Goal: Task Accomplishment & Management: Use online tool/utility

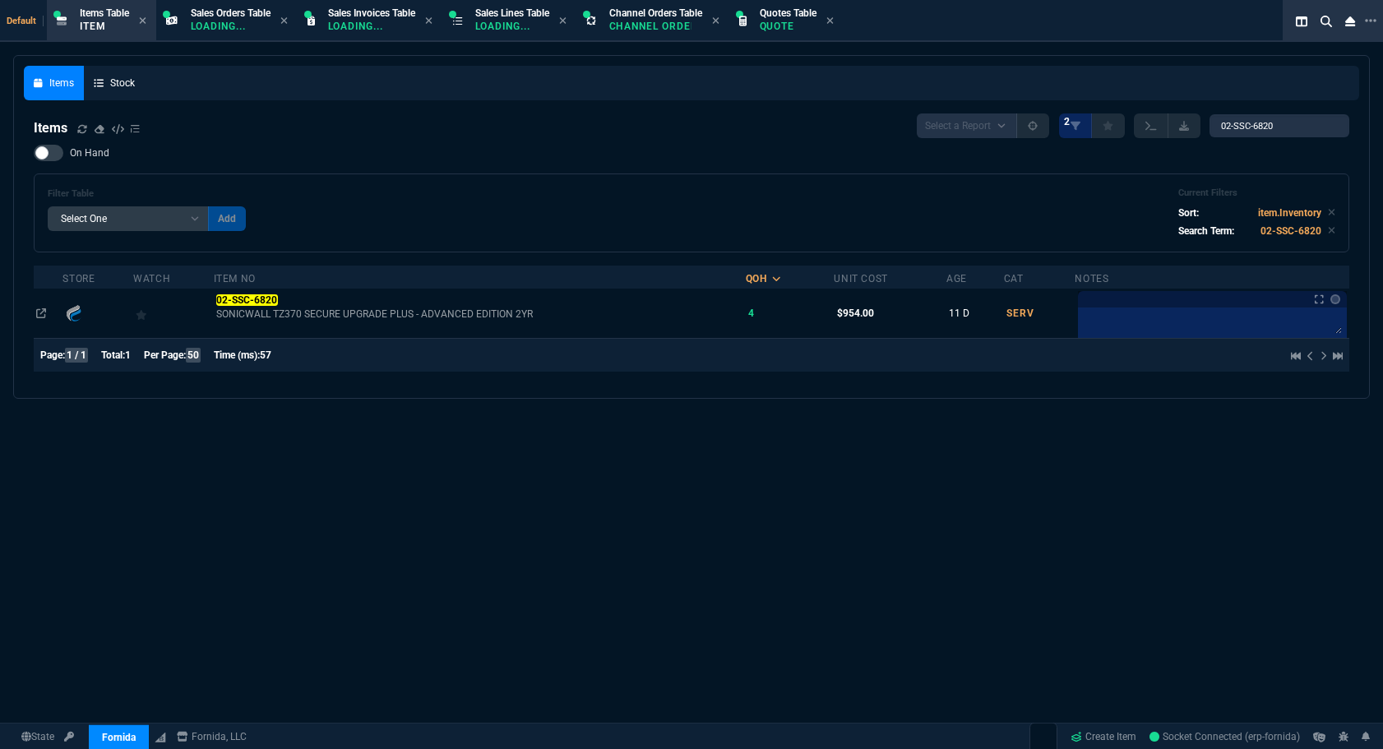
select select "12: ROSS"
select select
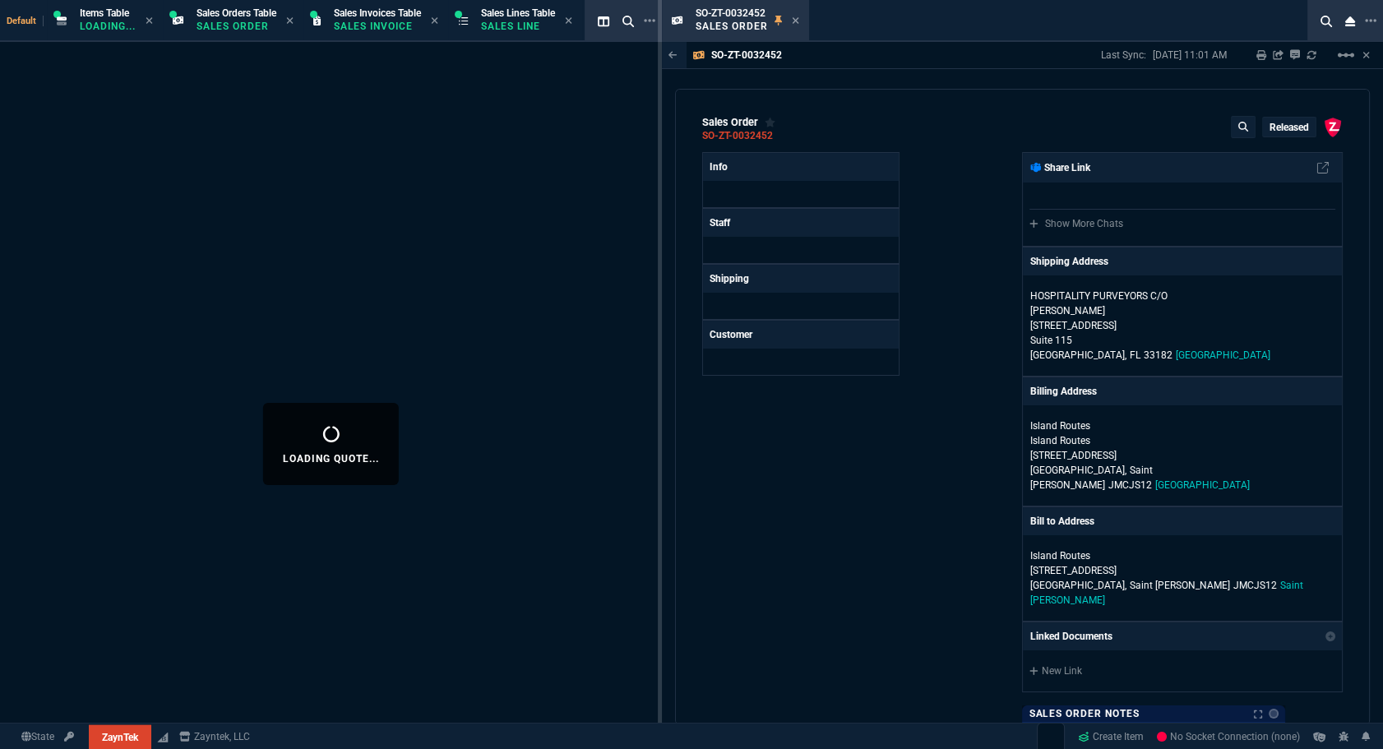
select select "12: [PERSON_NAME]"
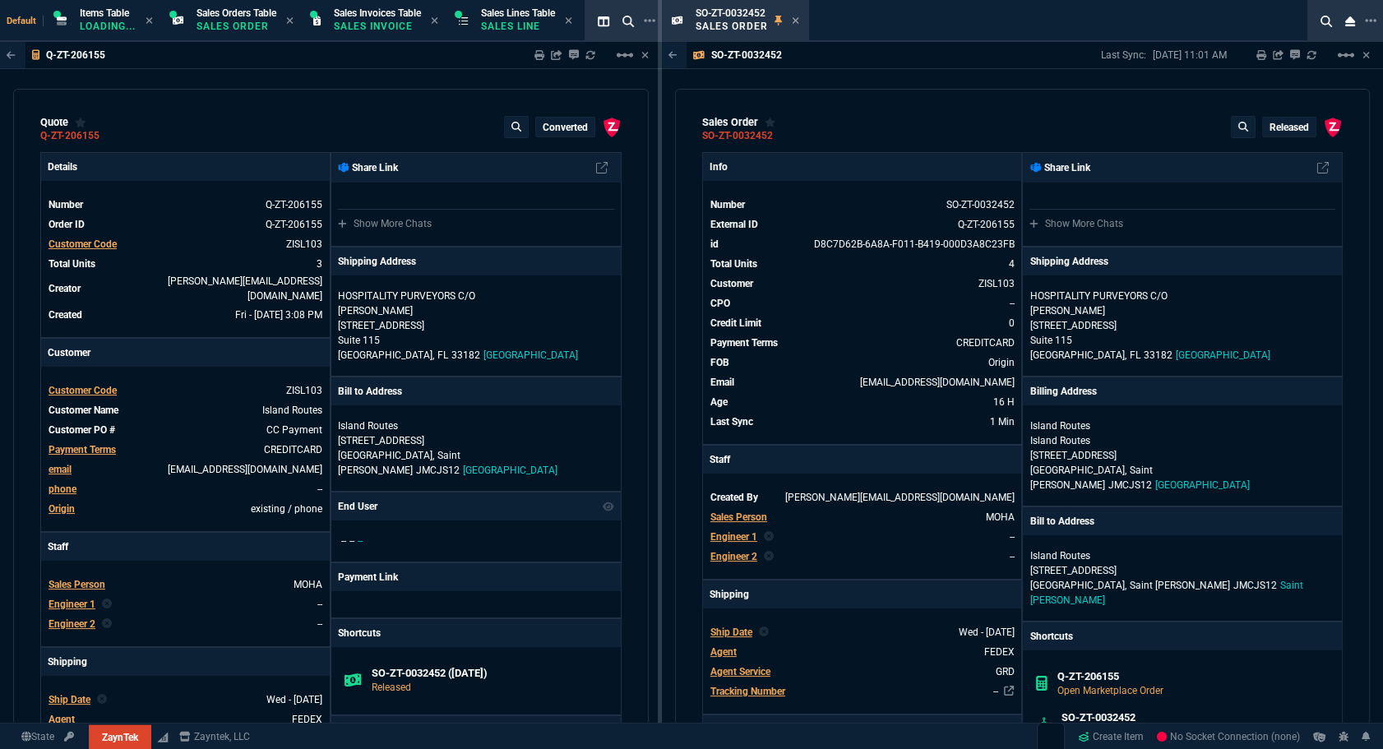
type input "12"
type input "24"
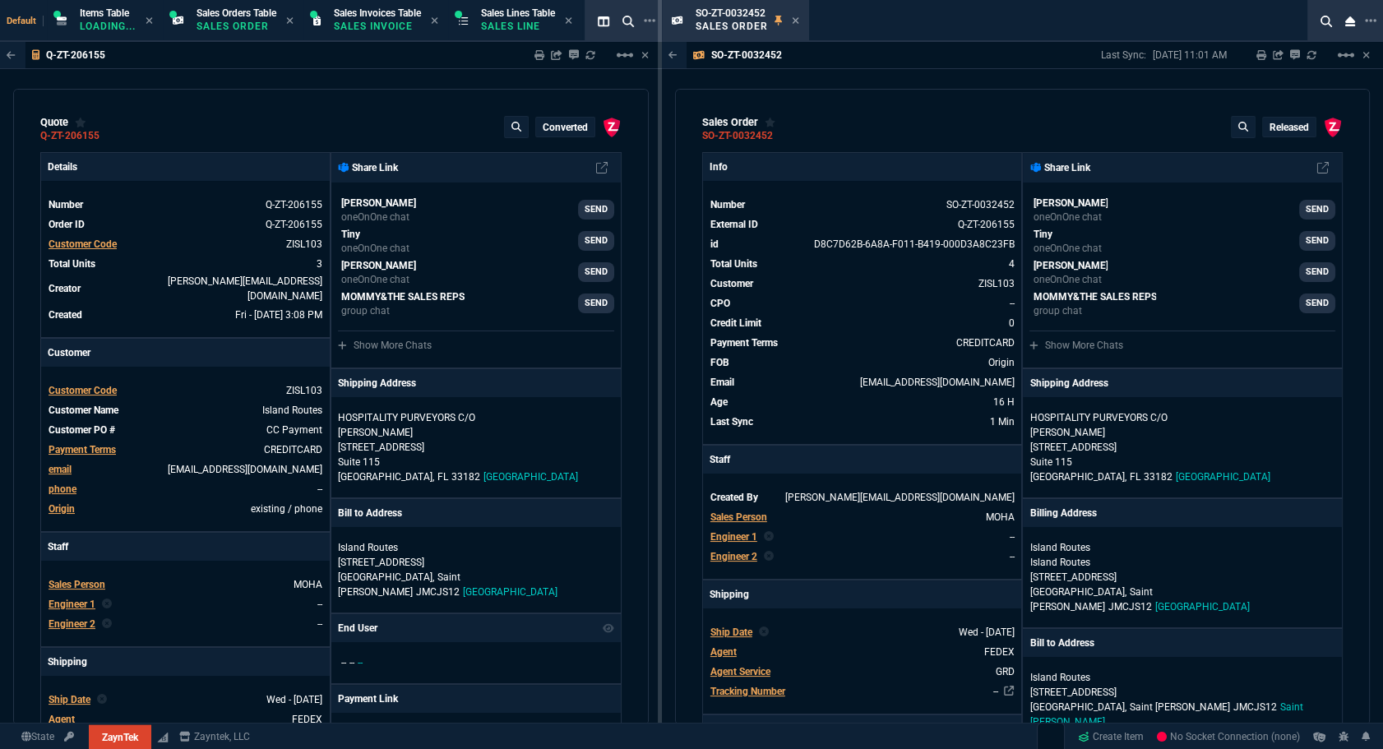
type input "-12"
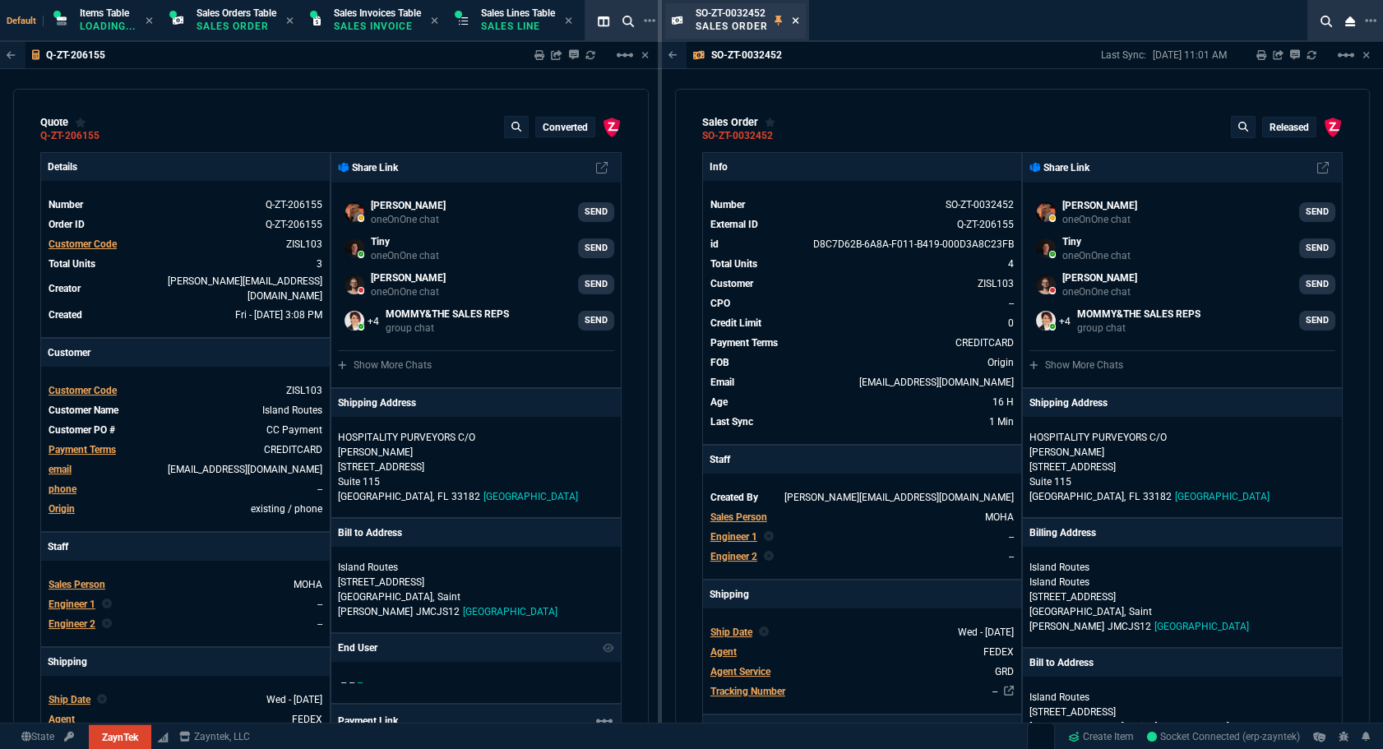
click at [797, 21] on icon at bounding box center [795, 21] width 7 height 10
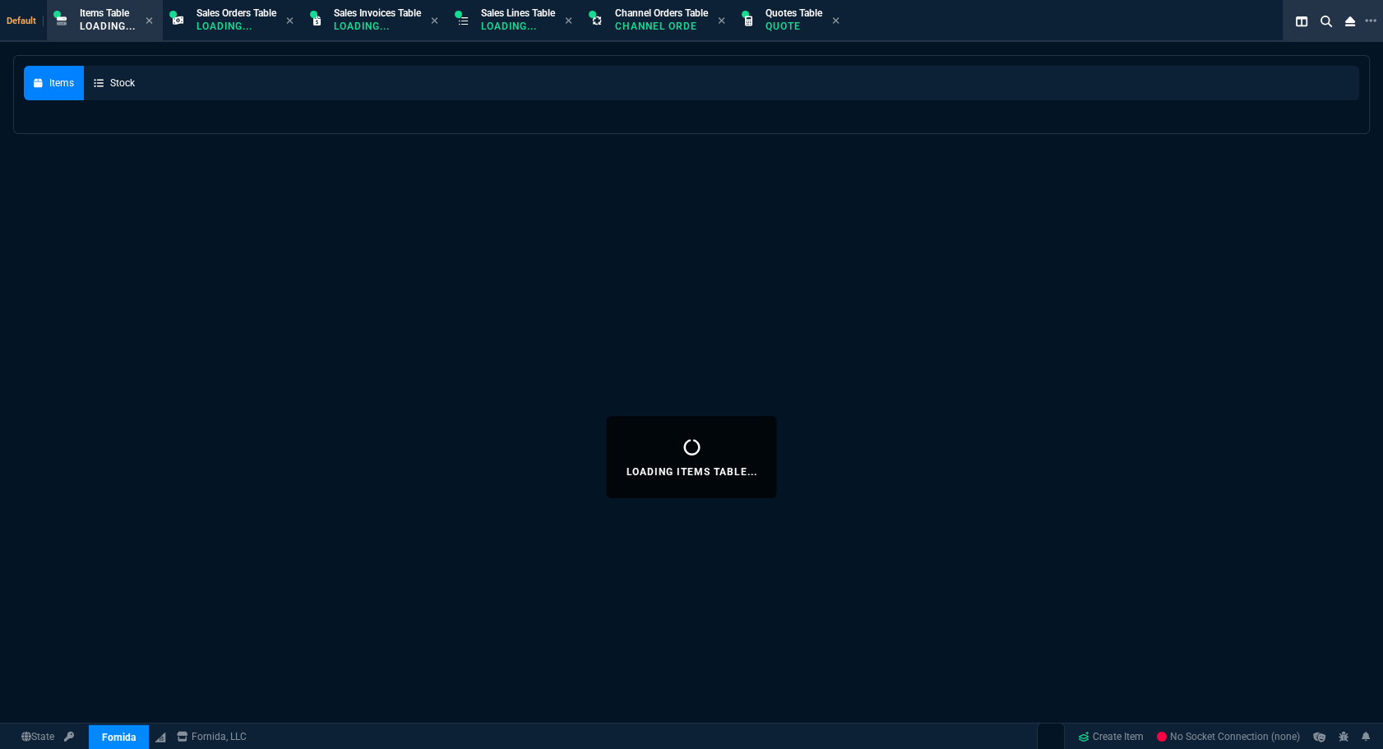
select select "12: [PERSON_NAME]"
select select
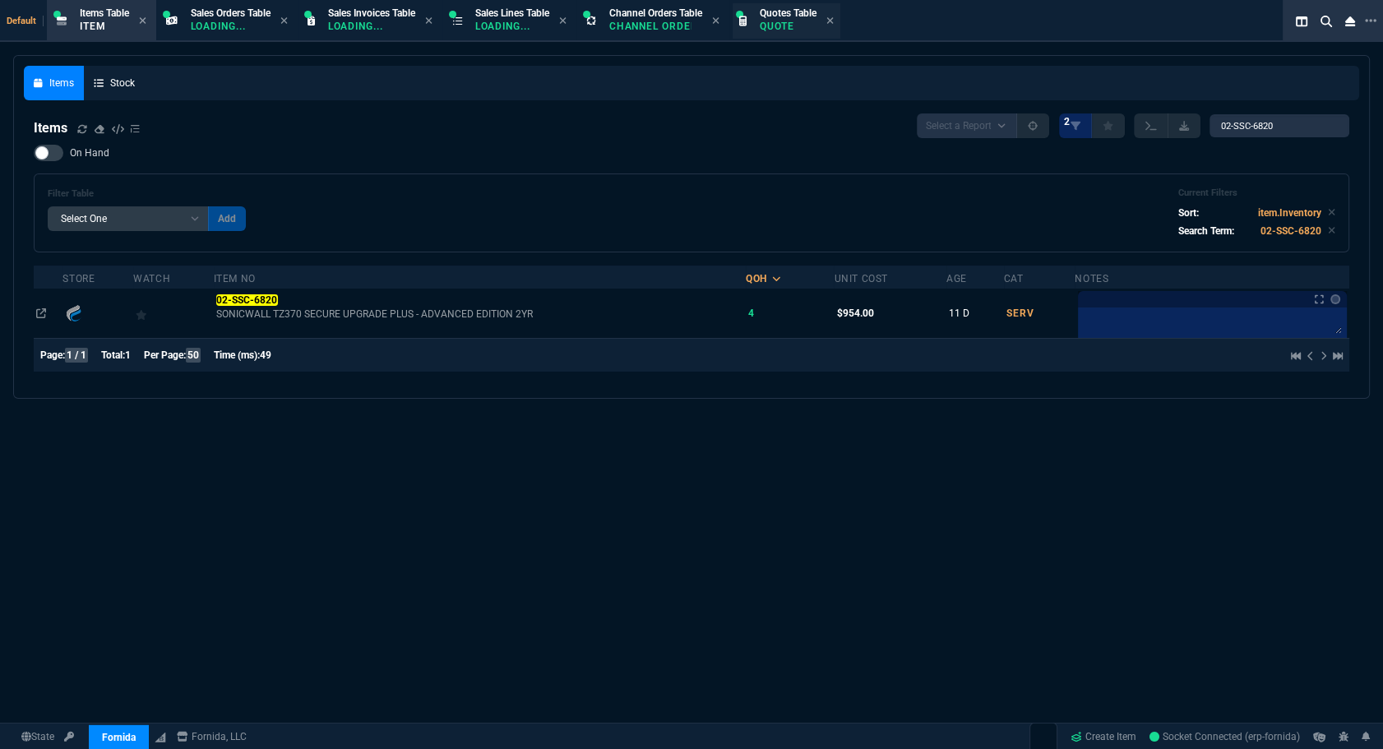
click at [788, 34] on div "Quotes Table Quote" at bounding box center [788, 21] width 57 height 29
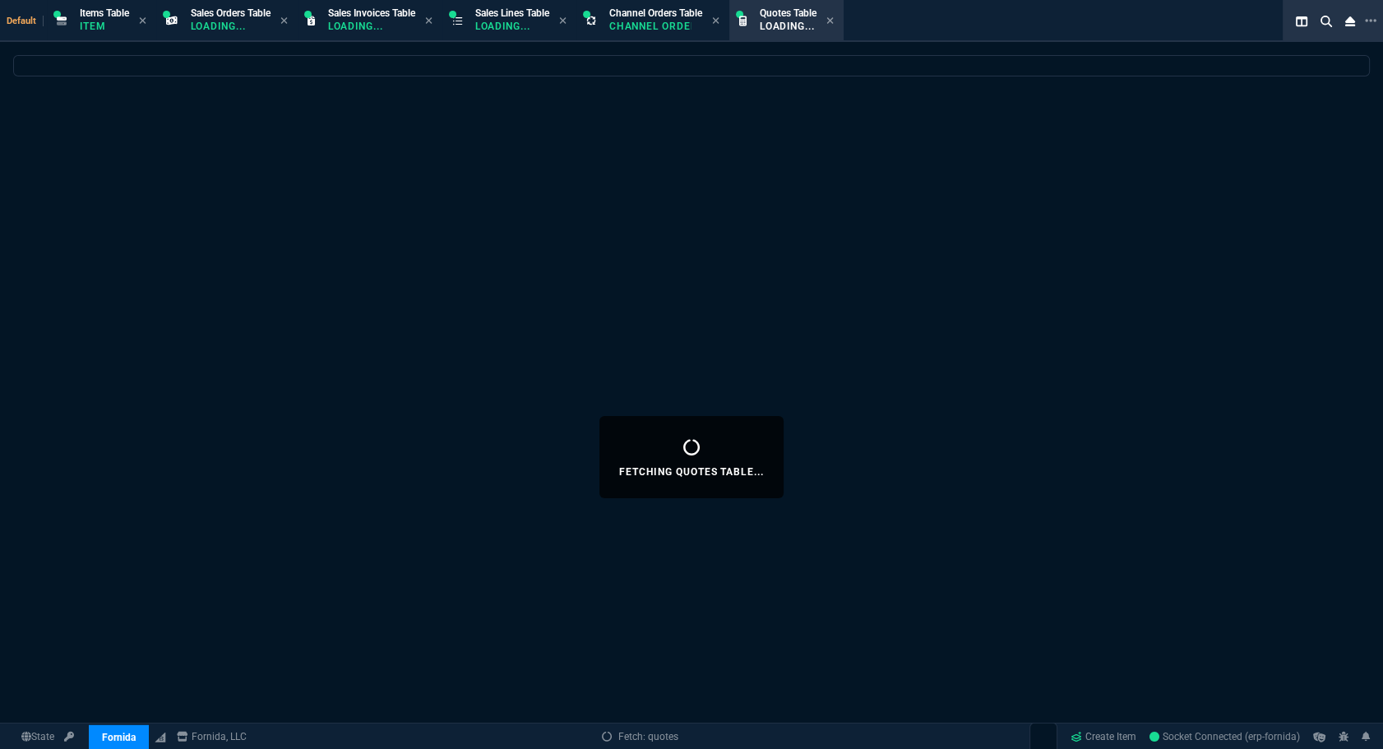
select select
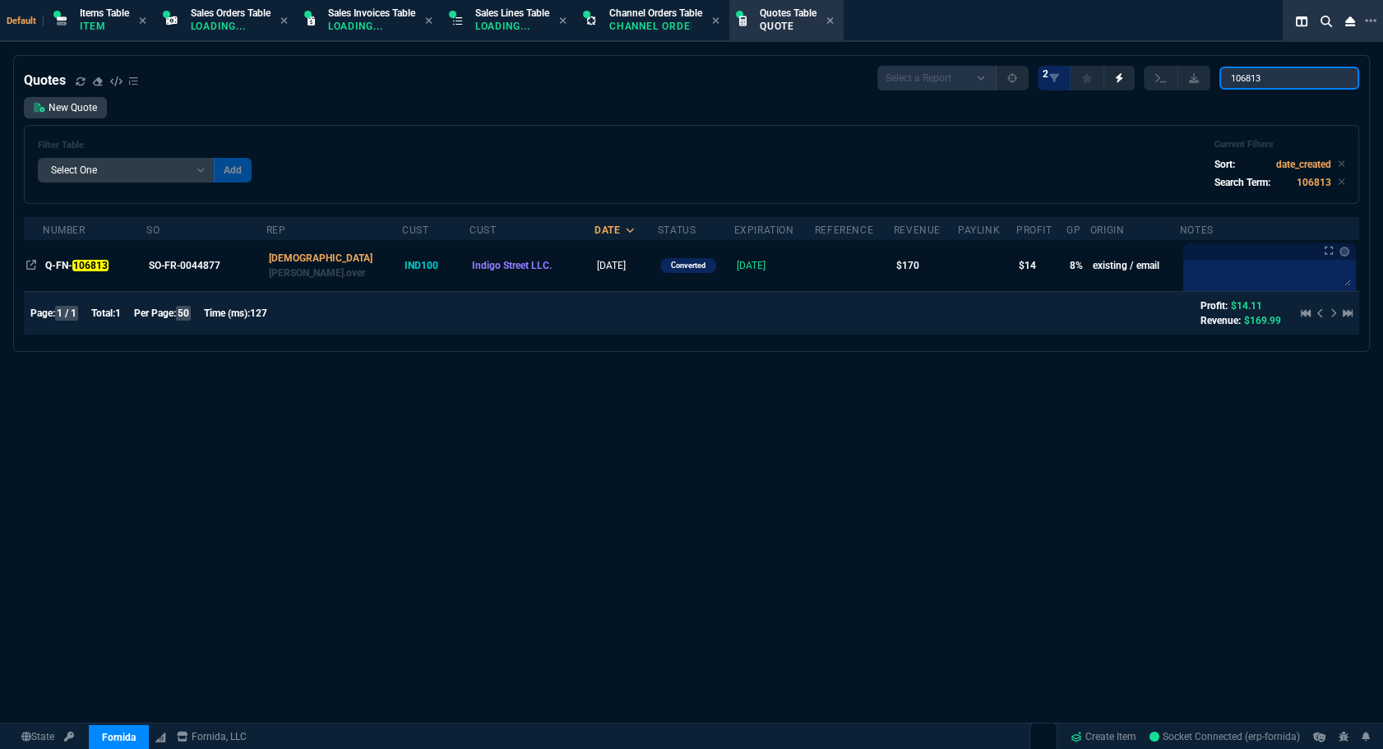
click at [1288, 76] on input "106813" at bounding box center [1289, 78] width 140 height 23
paste input "Q-FN-106831"
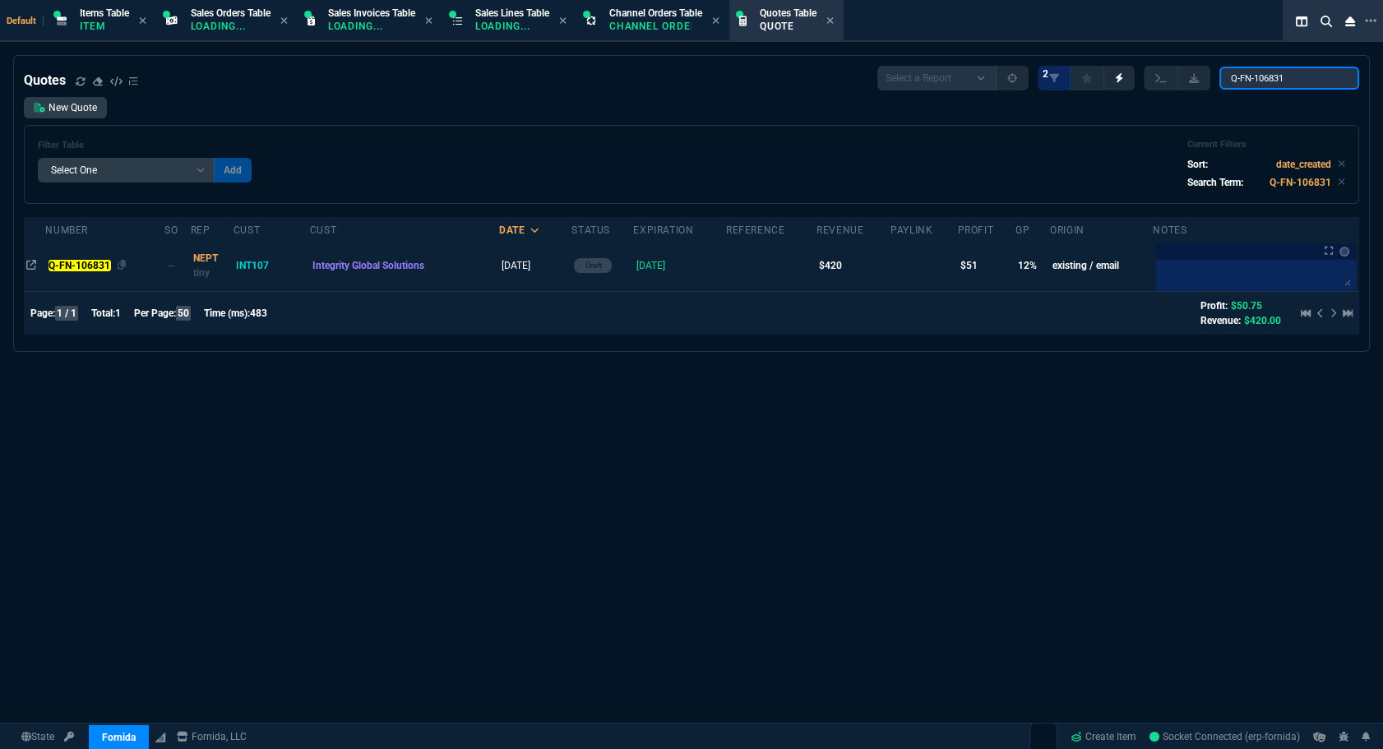
type input "Q-FN-106831"
click at [89, 269] on mark "Q-FN-106831" at bounding box center [80, 266] width 62 height 12
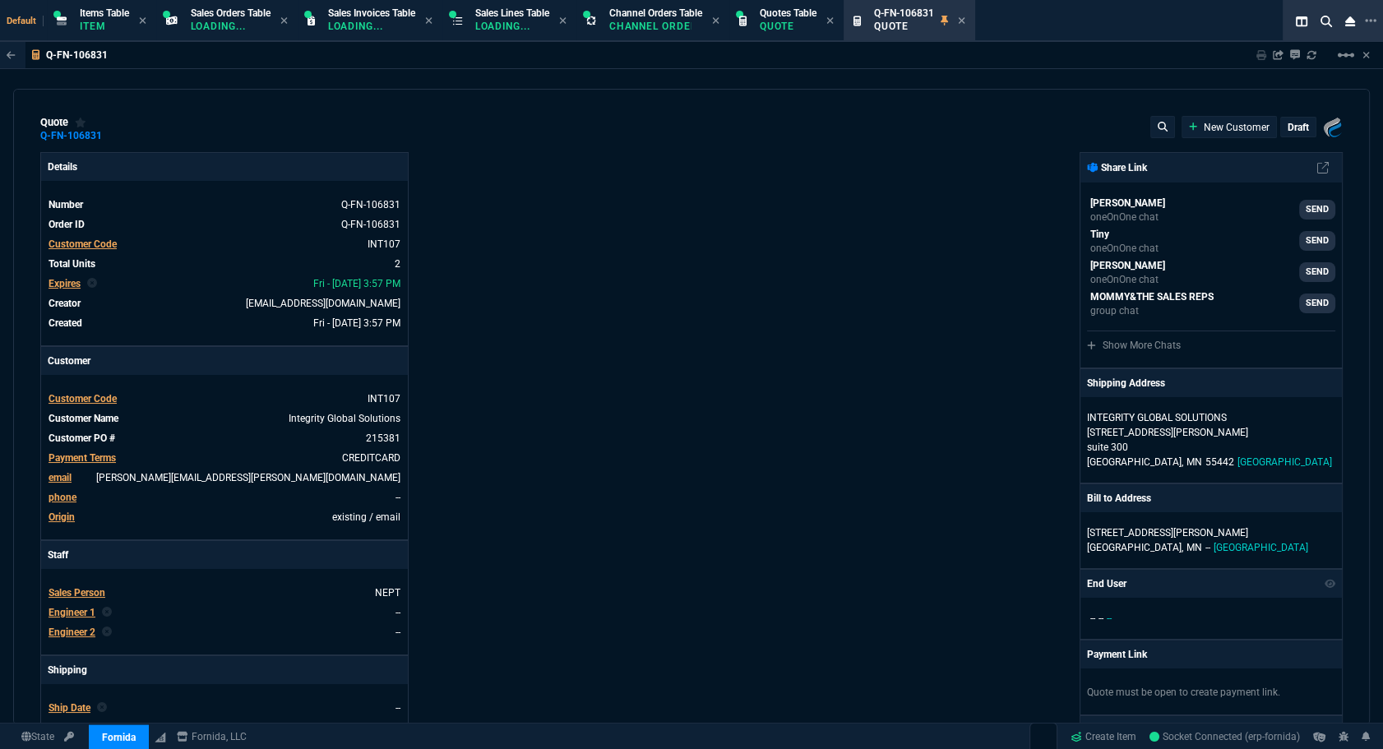
type input "17"
type input "35"
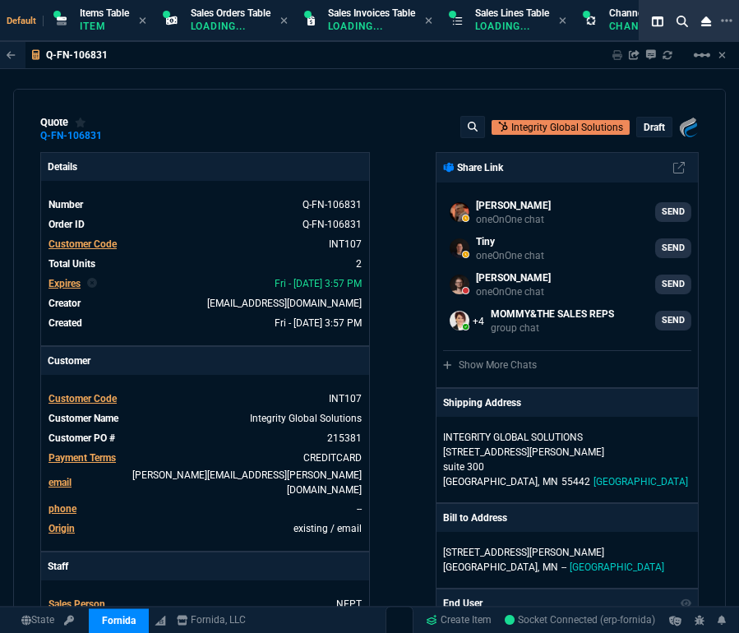
click at [644, 124] on p "draft" at bounding box center [654, 127] width 21 height 13
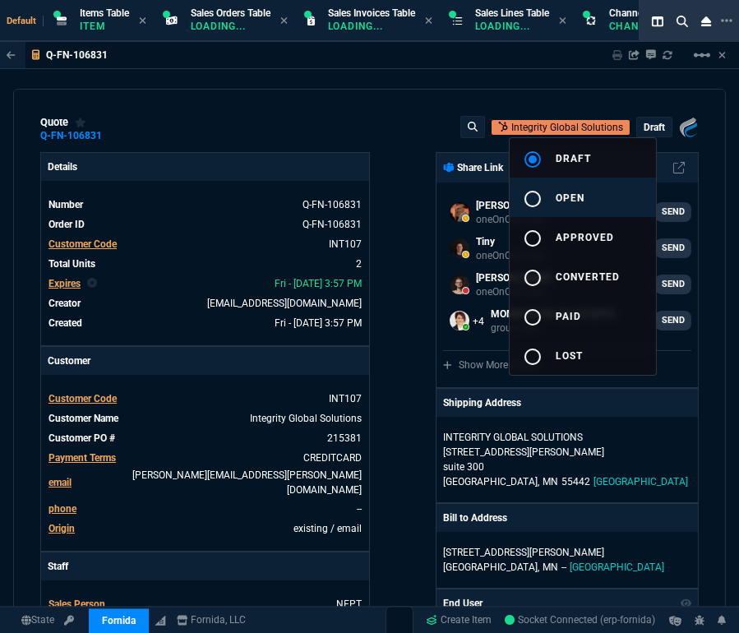
click at [589, 192] on button "radio_button_unchecked open" at bounding box center [583, 197] width 146 height 39
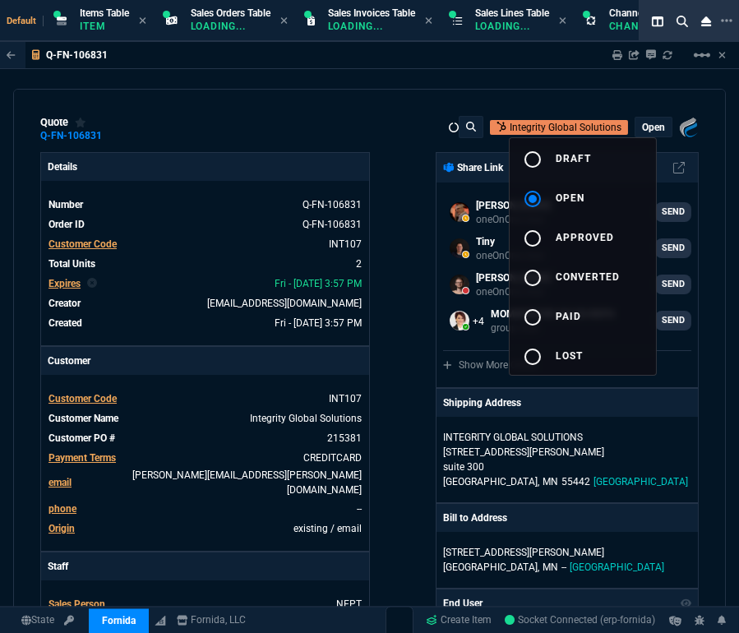
click at [399, 193] on div at bounding box center [369, 316] width 739 height 633
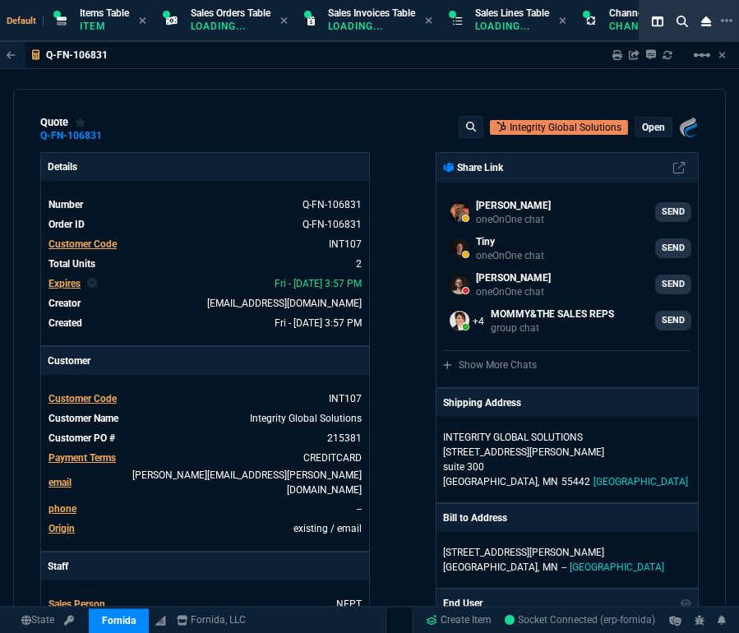
type input "17"
type input "35"
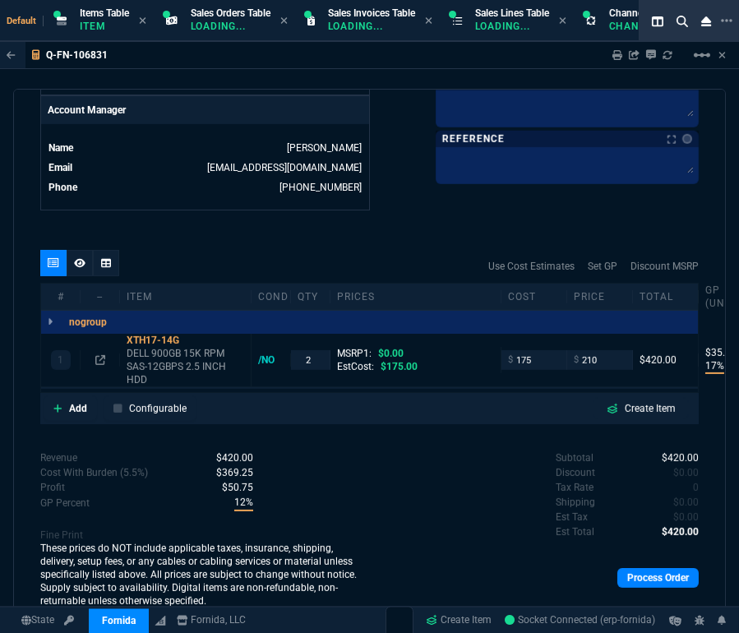
scroll to position [502, 0]
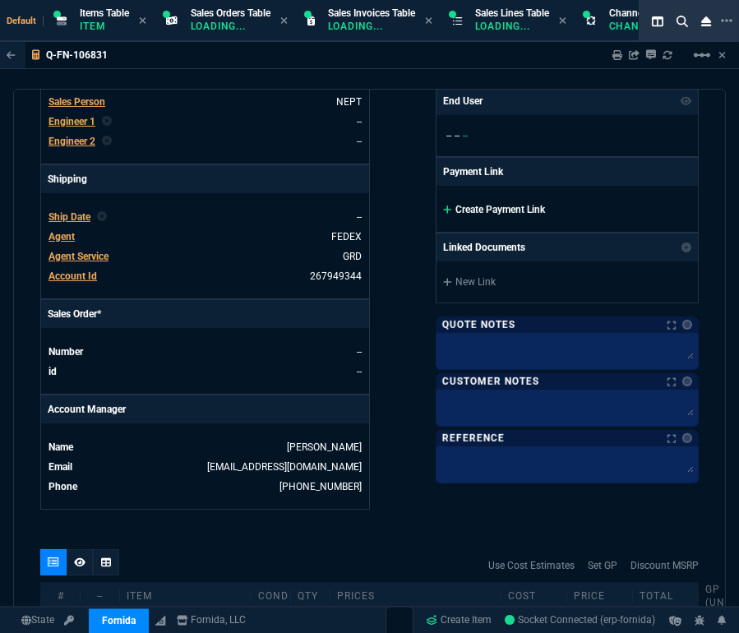
click at [493, 210] on link "Create Payment Link" at bounding box center [494, 210] width 102 height 12
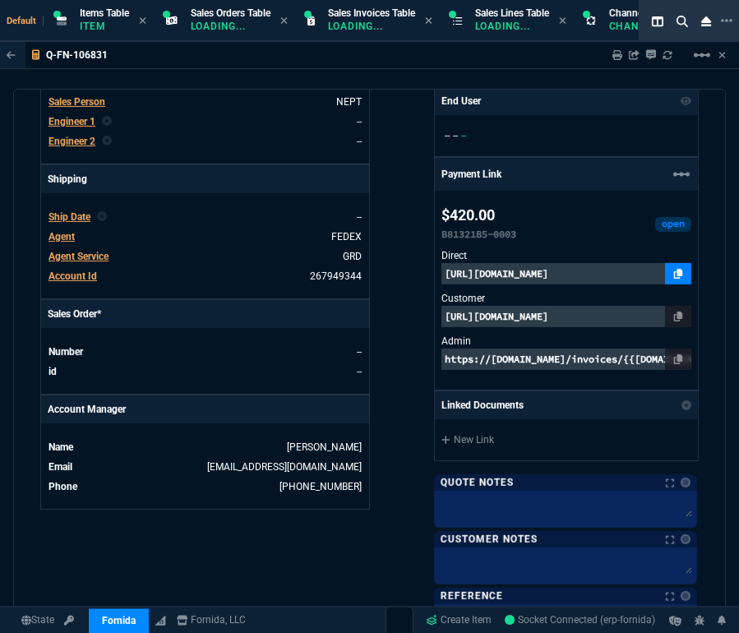
click at [674, 264] on link at bounding box center [678, 273] width 26 height 21
click at [669, 57] on icon at bounding box center [668, 55] width 10 height 10
type input "17"
type input "35"
click at [669, 57] on icon at bounding box center [668, 55] width 10 height 10
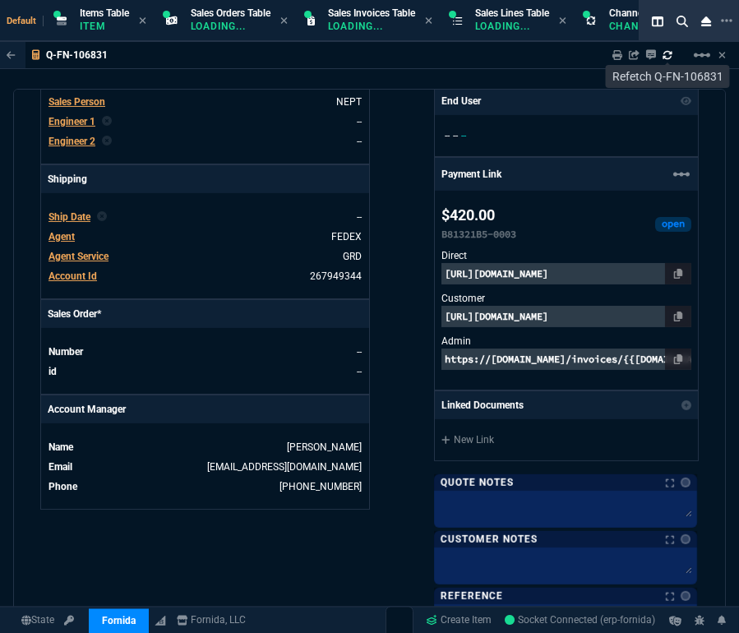
type input "17"
type input "35"
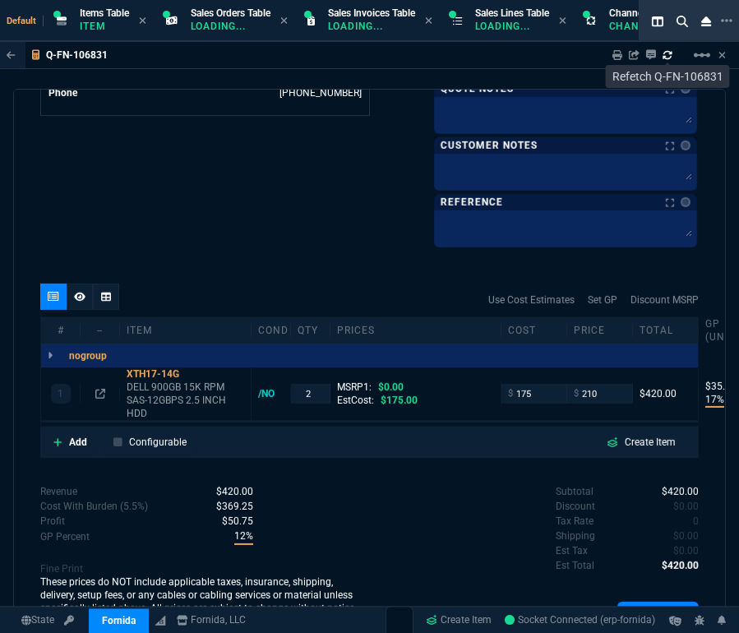
scroll to position [940, 0]
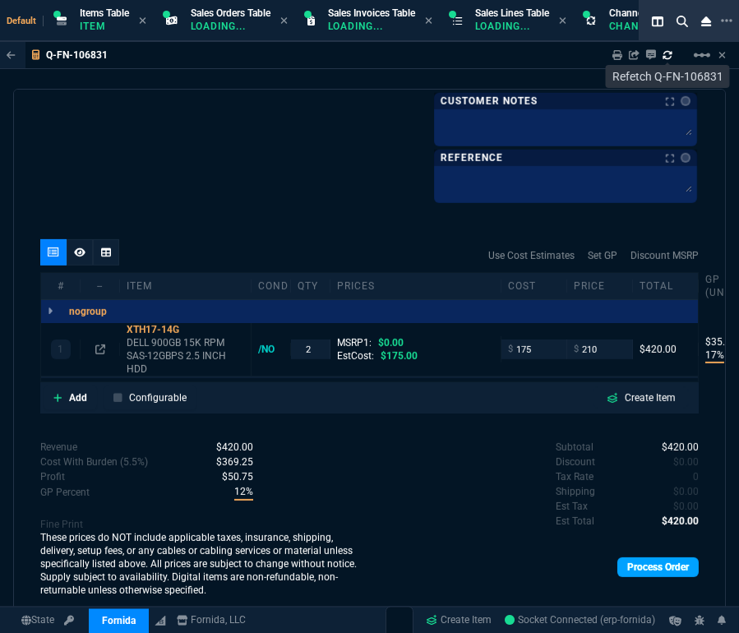
click at [645, 574] on link "Process Order" at bounding box center [657, 567] width 81 height 20
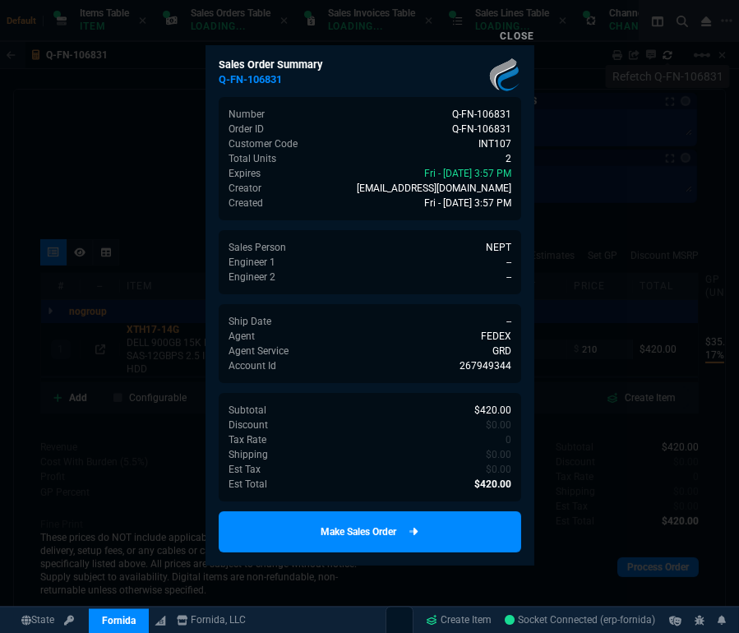
click at [392, 517] on link "Make Sales Order" at bounding box center [370, 531] width 303 height 41
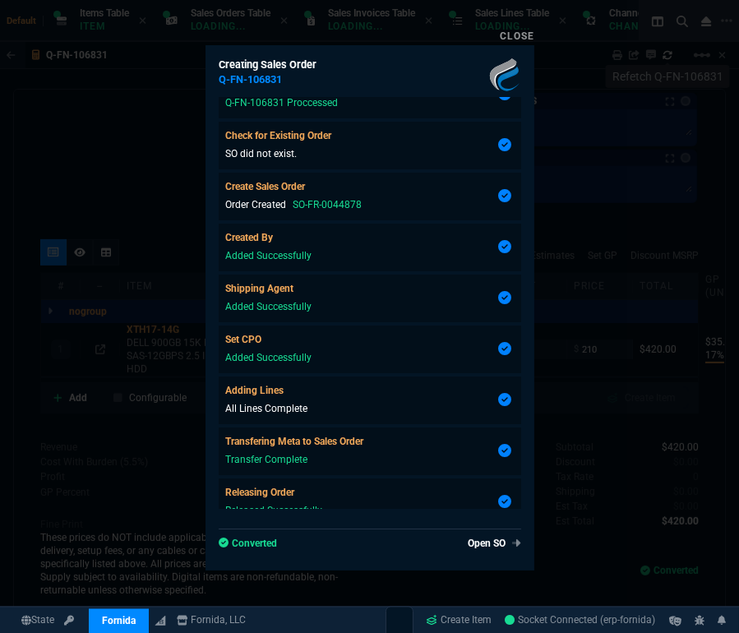
scroll to position [148, 0]
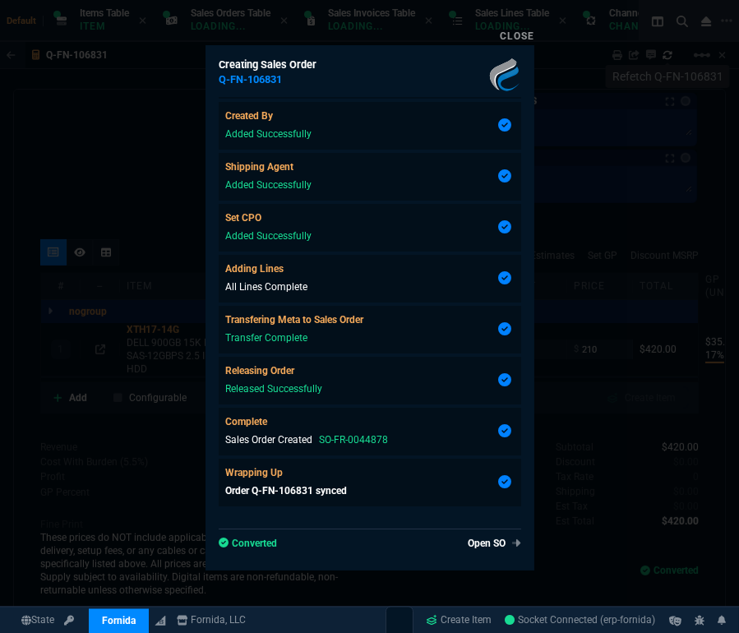
type input "17"
type input "35"
click at [486, 543] on link "Open SO" at bounding box center [491, 543] width 60 height 15
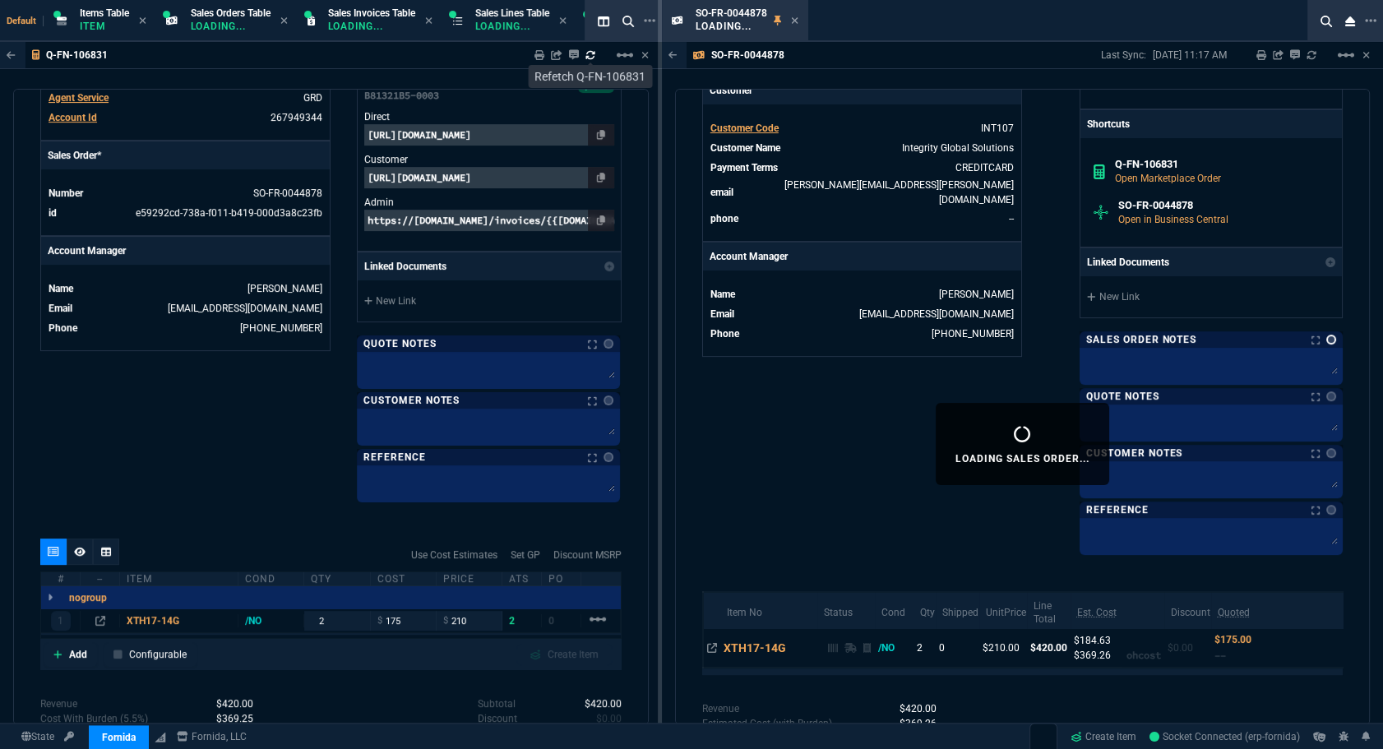
scroll to position [800, 0]
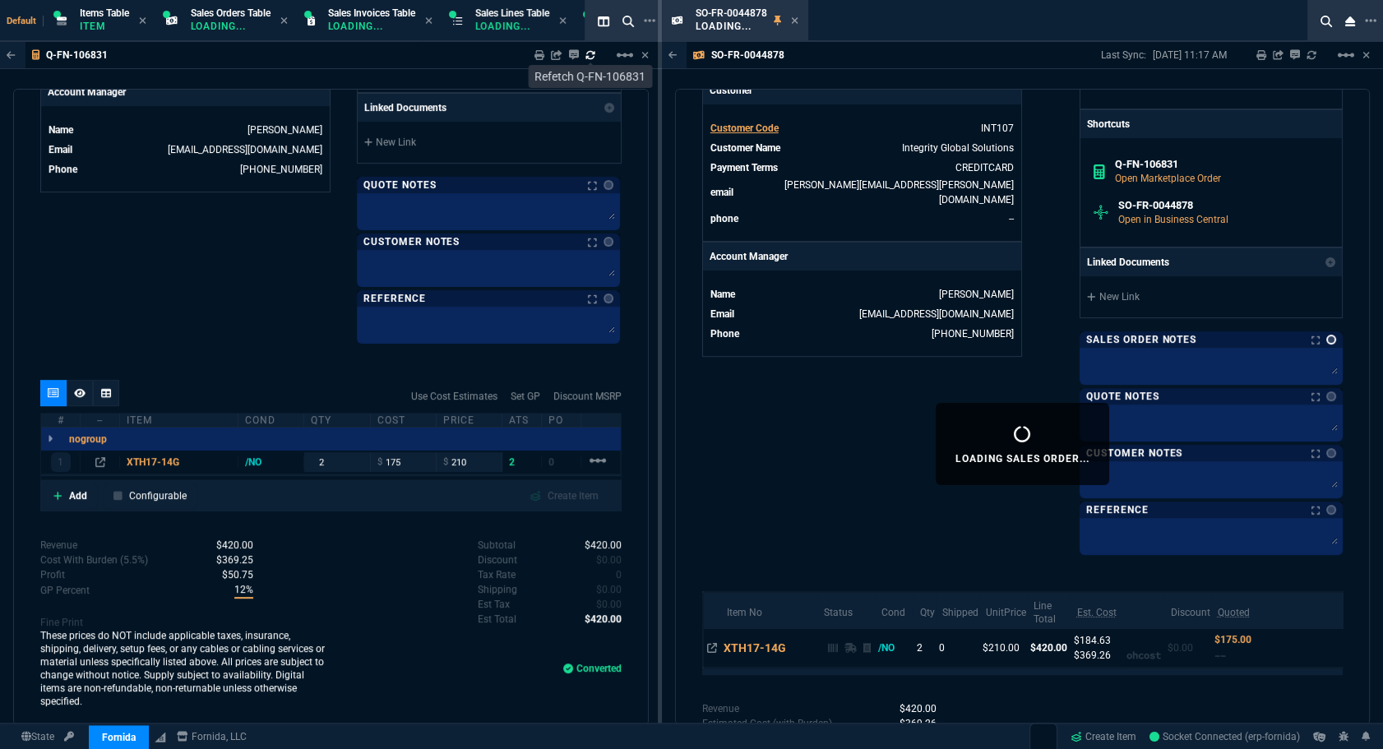
click at [1326, 340] on link at bounding box center [1331, 340] width 10 height 10
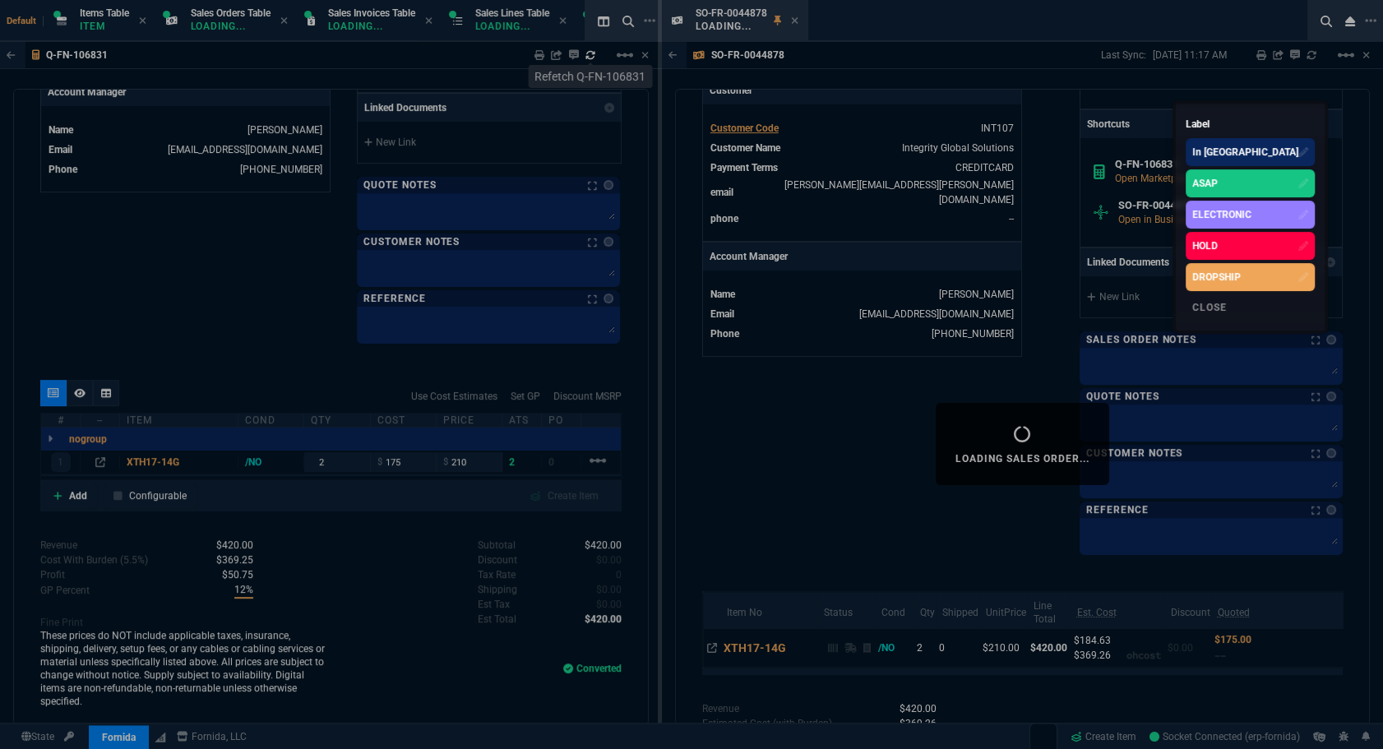
click at [1217, 186] on div "ASAP" at bounding box center [1204, 183] width 25 height 15
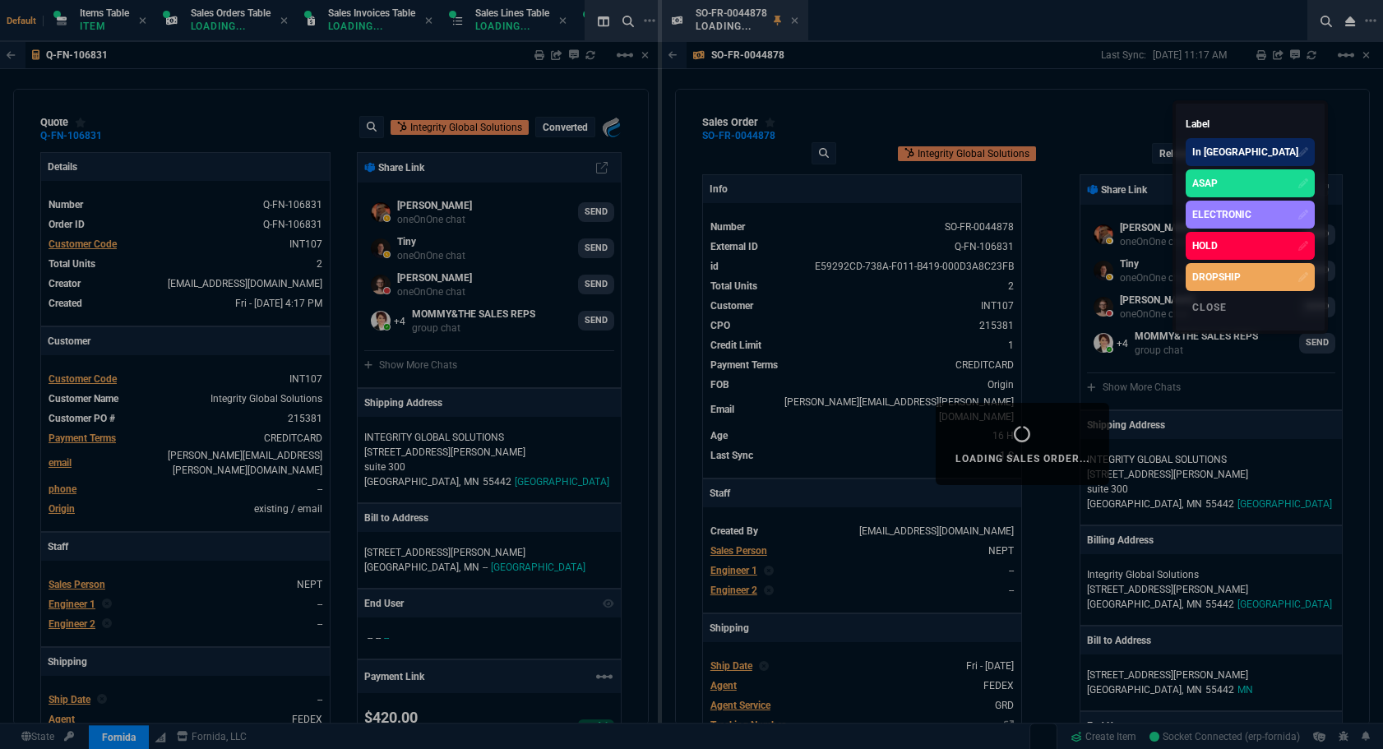
select select "12: [PERSON_NAME]"
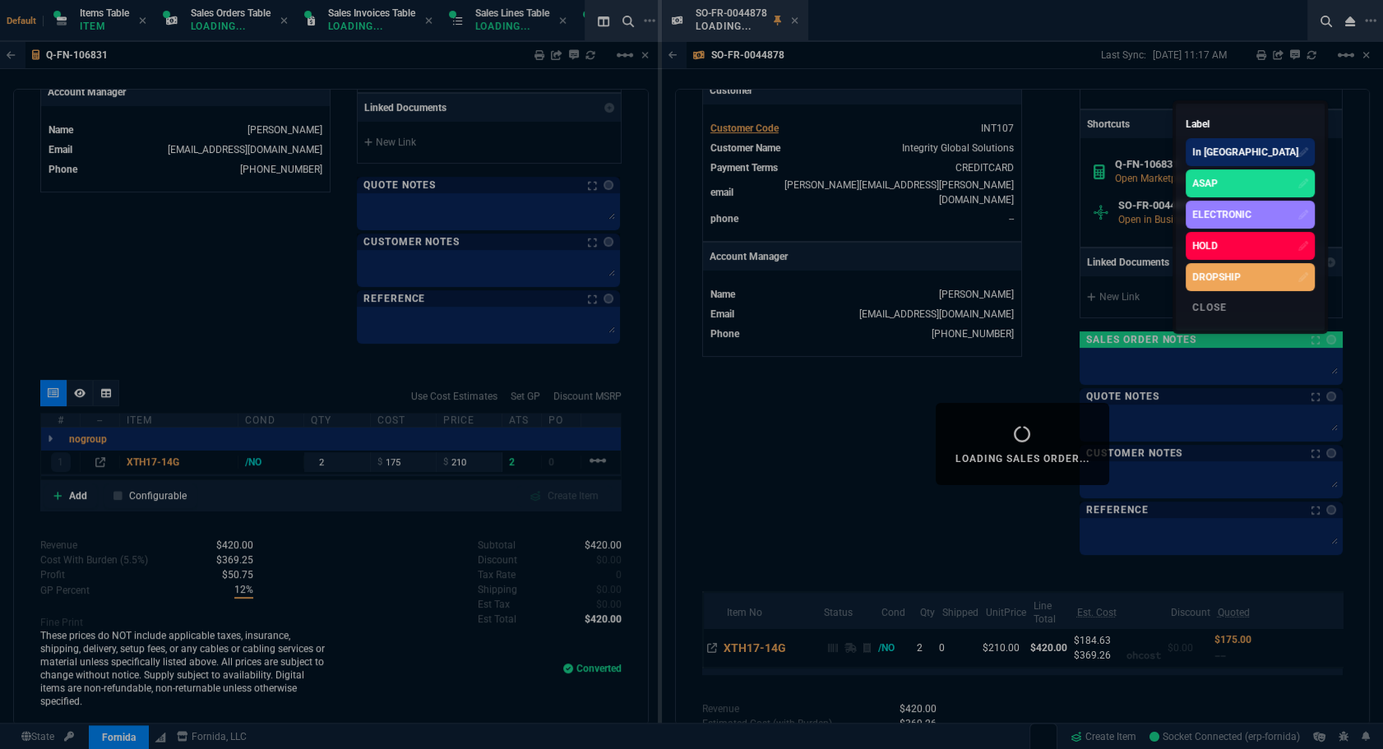
click at [780, 29] on div at bounding box center [691, 374] width 1383 height 749
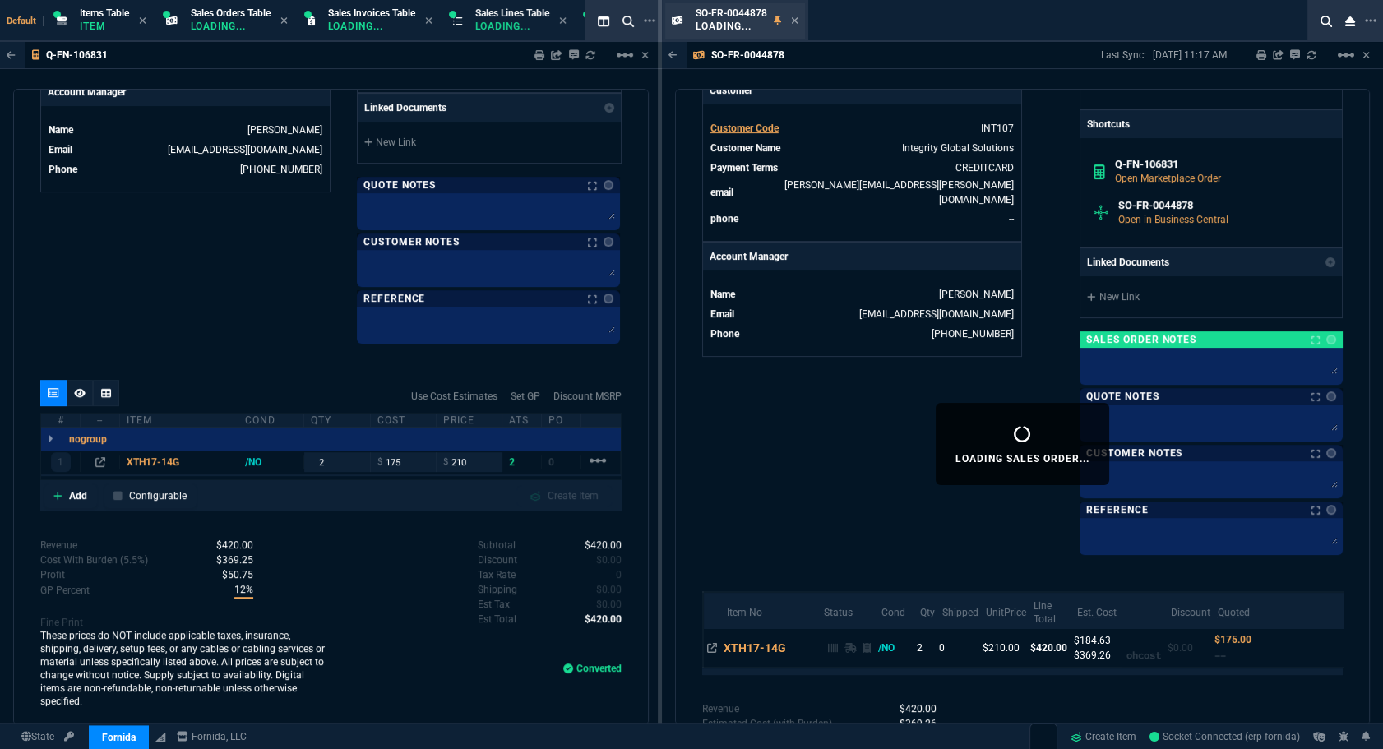
click at [802, 21] on div "SO-FR-0044878 Loading..." at bounding box center [735, 20] width 141 height 35
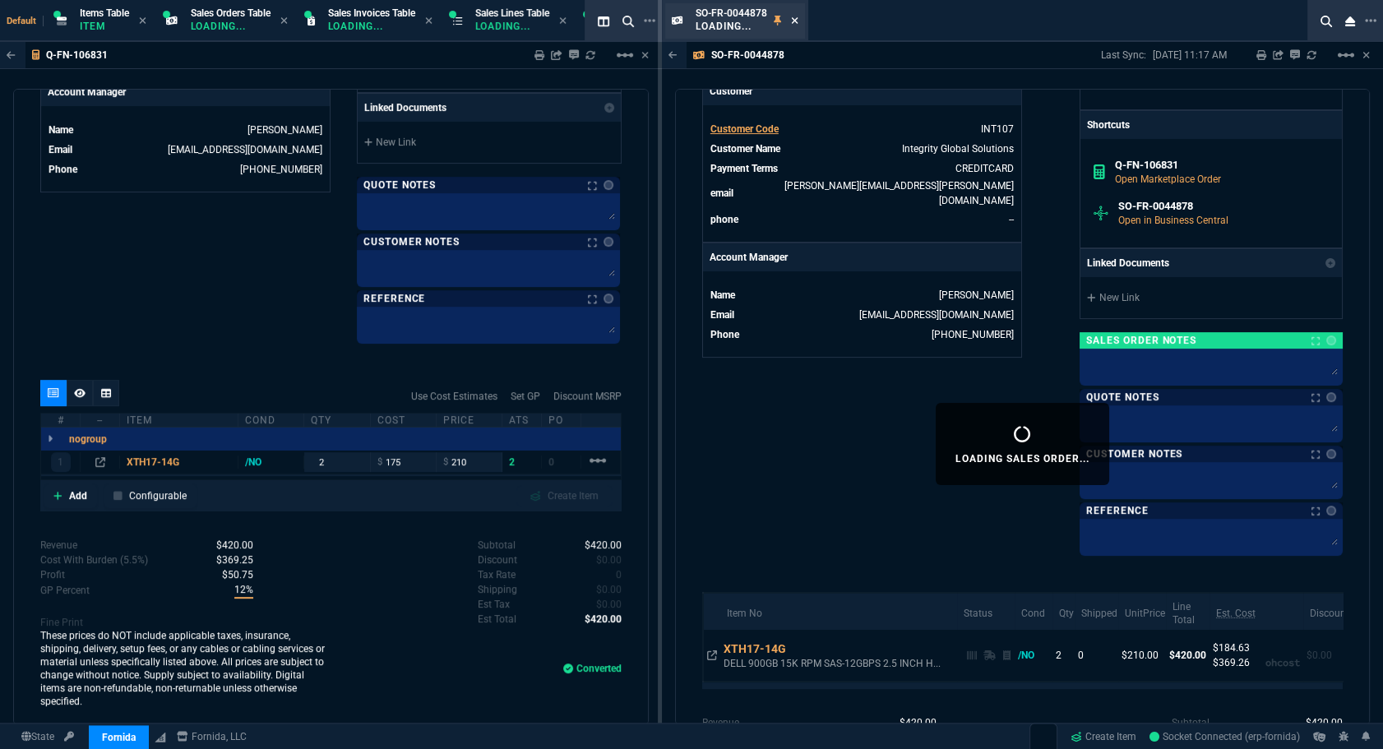
click at [795, 21] on icon at bounding box center [795, 20] width 7 height 7
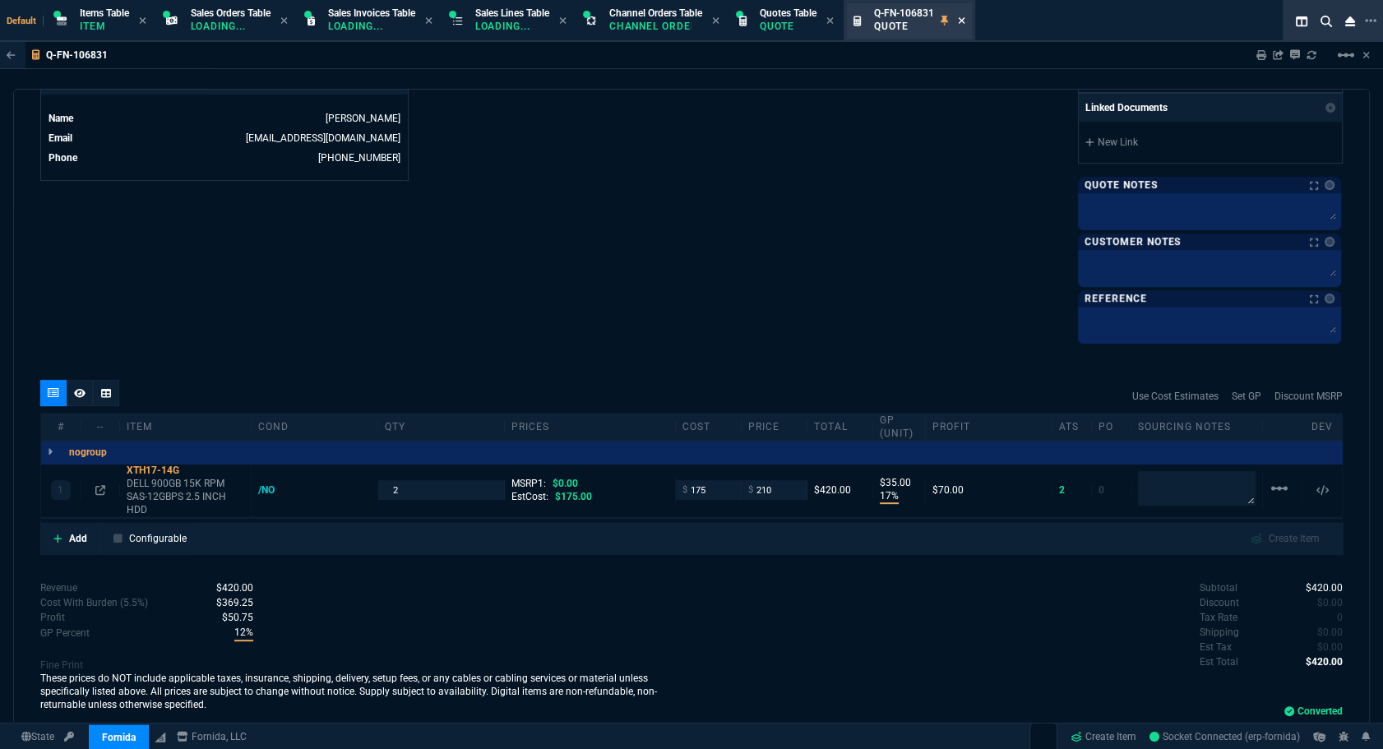
click at [965, 18] on icon at bounding box center [961, 21] width 7 height 10
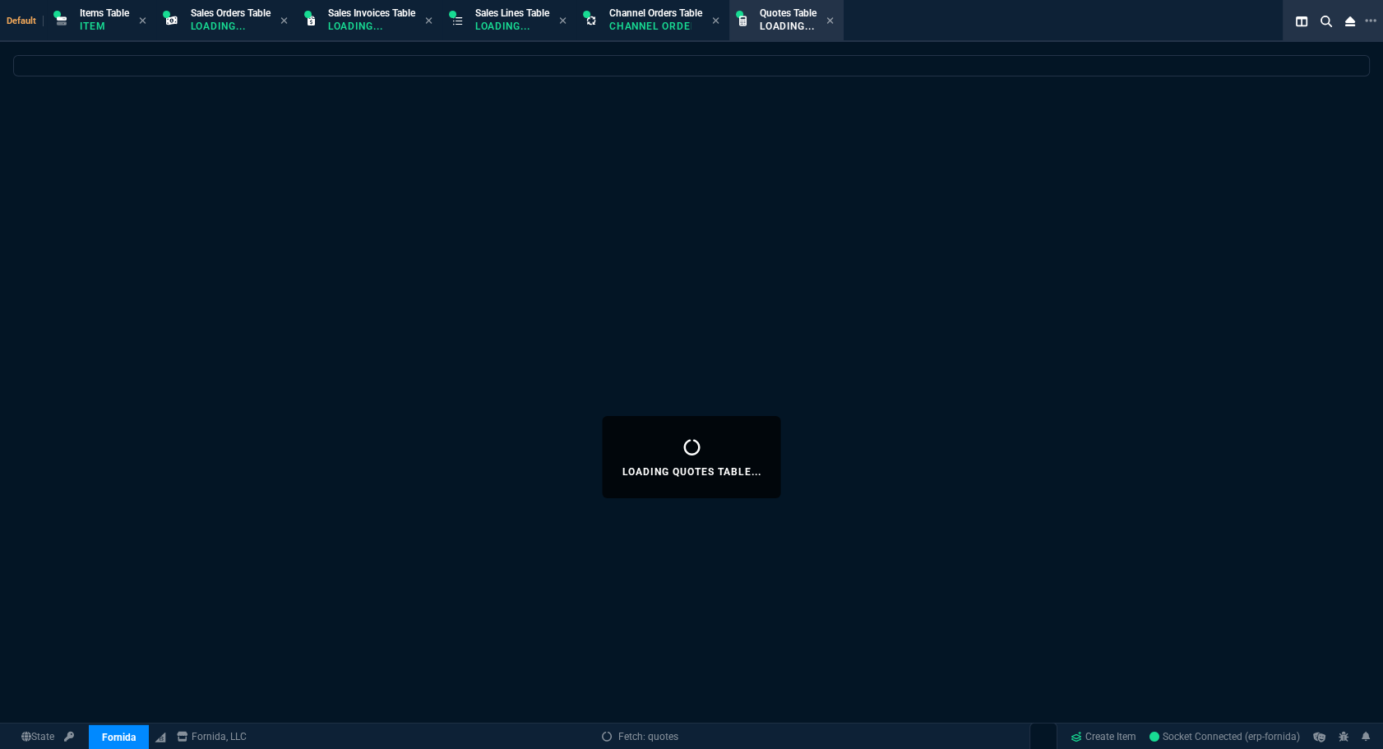
select select
